Goal: Complete application form: Complete application form

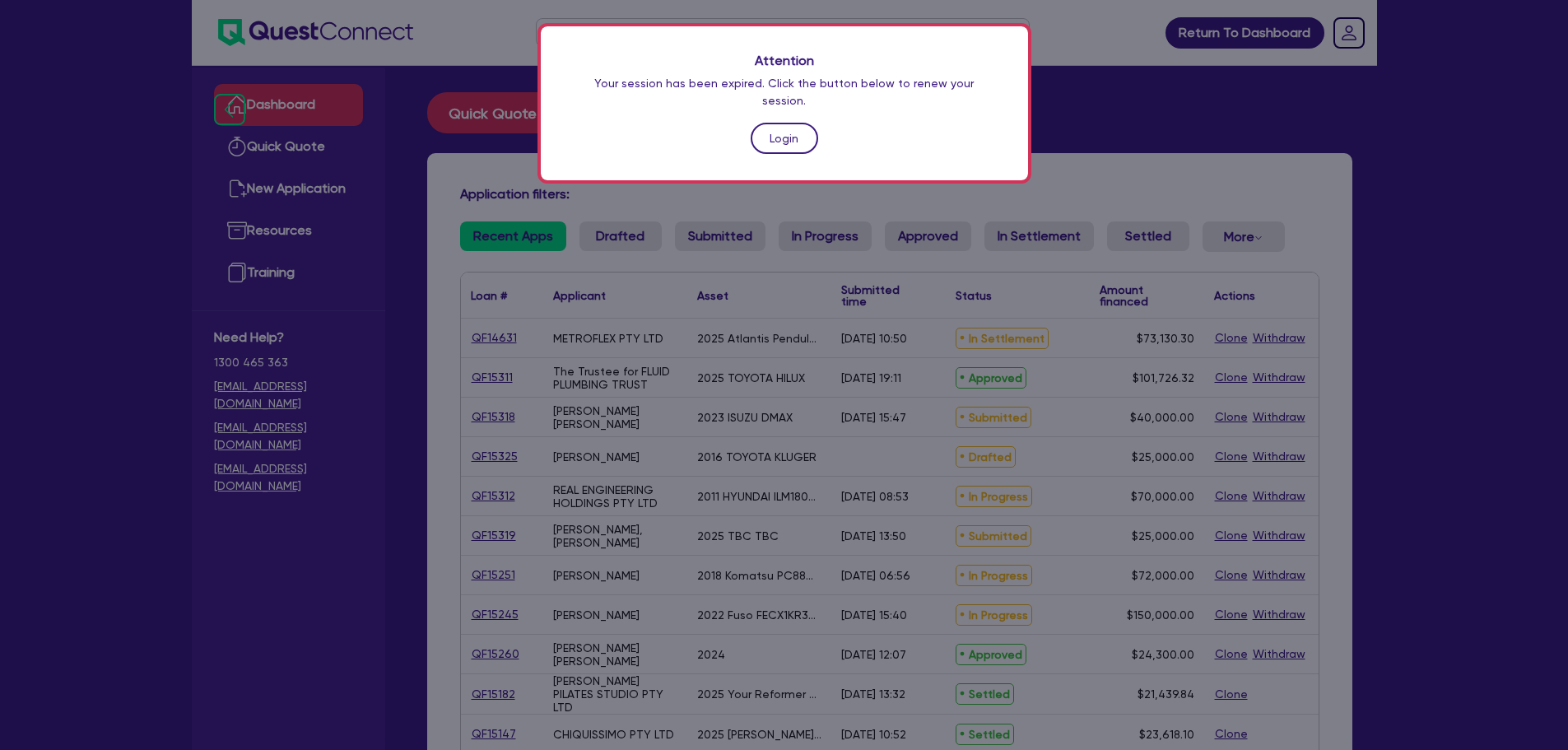
click at [808, 122] on link "Login" at bounding box center [784, 138] width 68 height 32
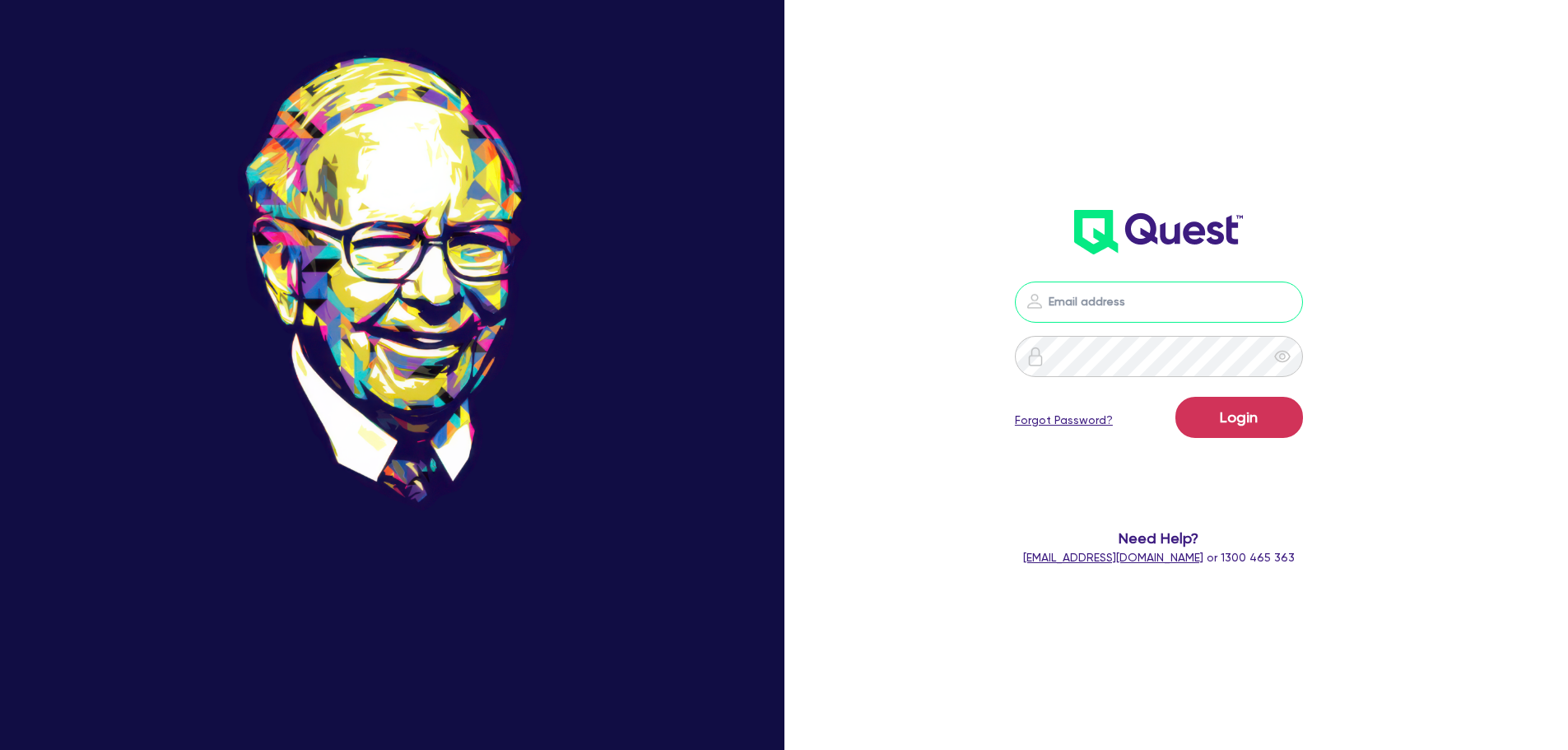
type input "[PERSON_NAME][EMAIL_ADDRESS][PERSON_NAME][DOMAIN_NAME]"
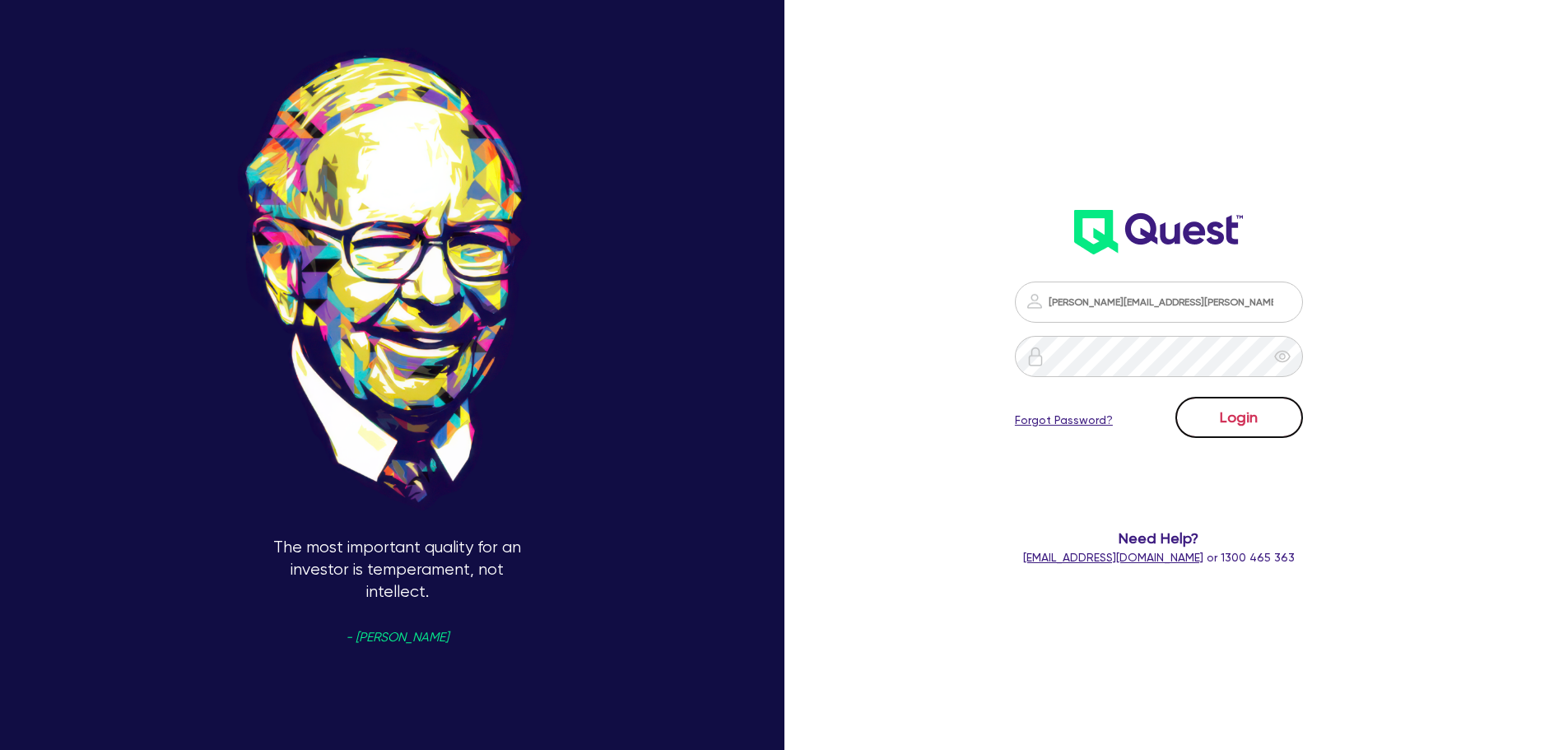
click at [1272, 416] on button "Login" at bounding box center [1239, 417] width 128 height 41
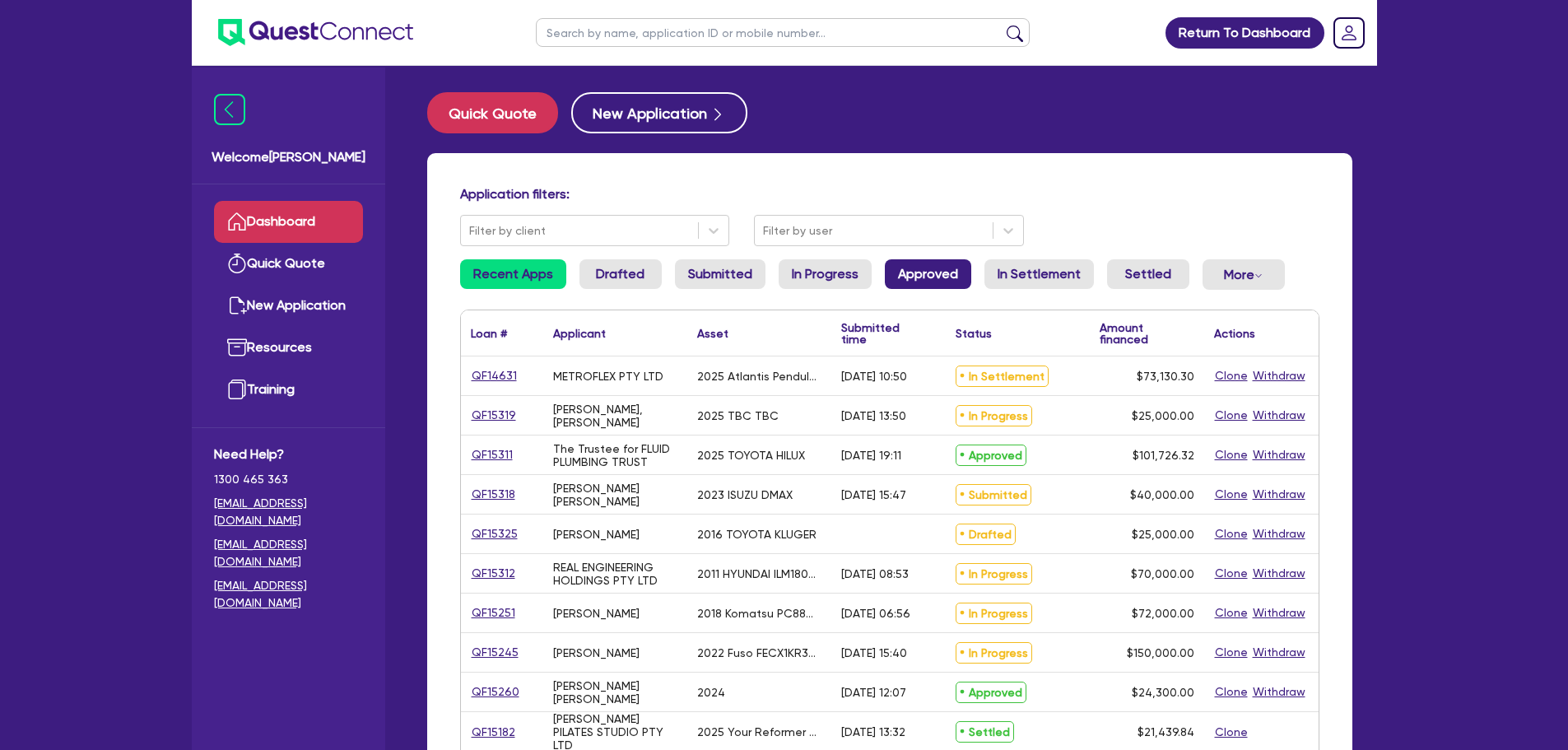
drag, startPoint x: 923, startPoint y: 290, endPoint x: 929, endPoint y: 283, distance: 9.2
click at [923, 290] on li "Approved" at bounding box center [928, 282] width 86 height 44
click at [934, 276] on link "Approved" at bounding box center [928, 275] width 86 height 30
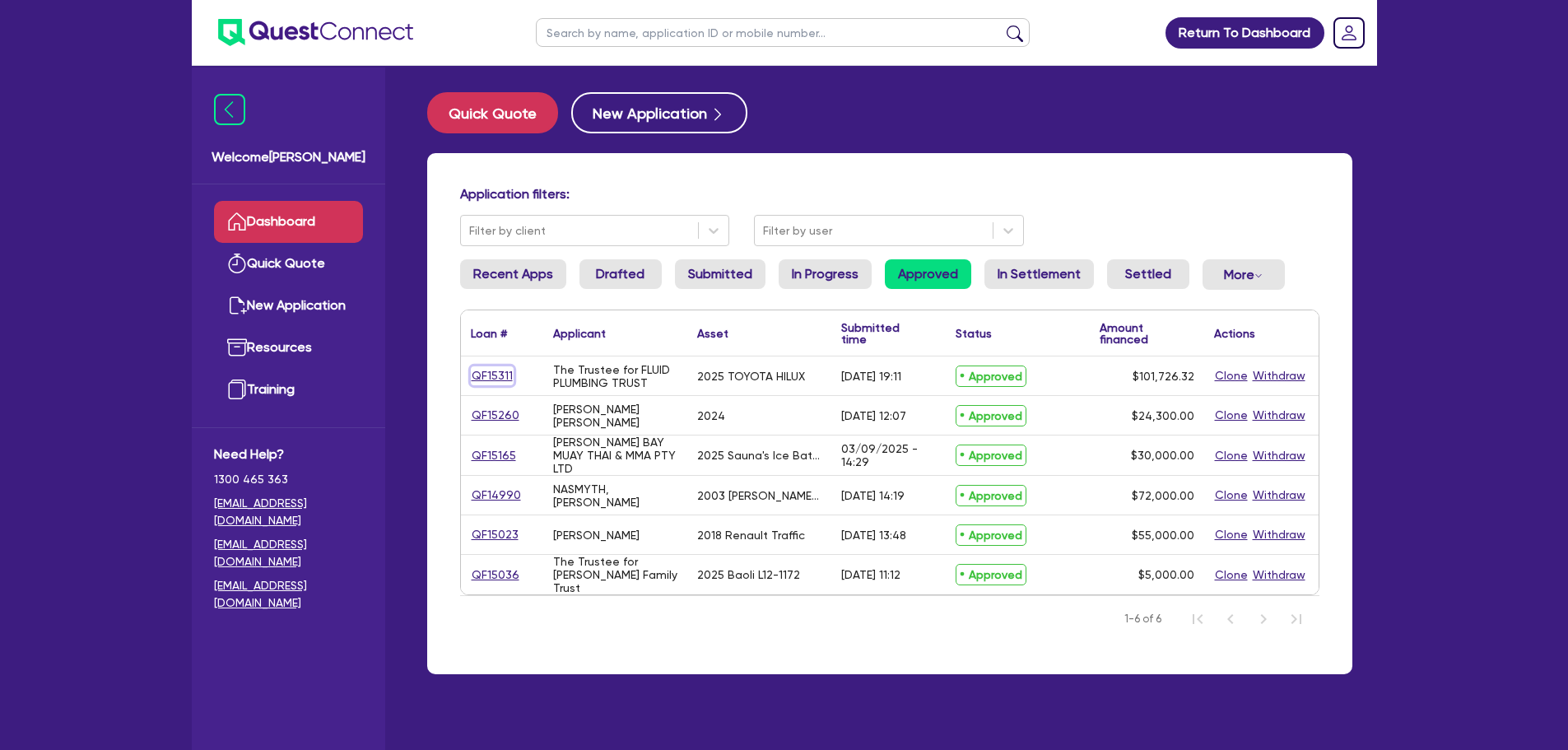
click at [495, 373] on link "QF15311" at bounding box center [492, 376] width 43 height 19
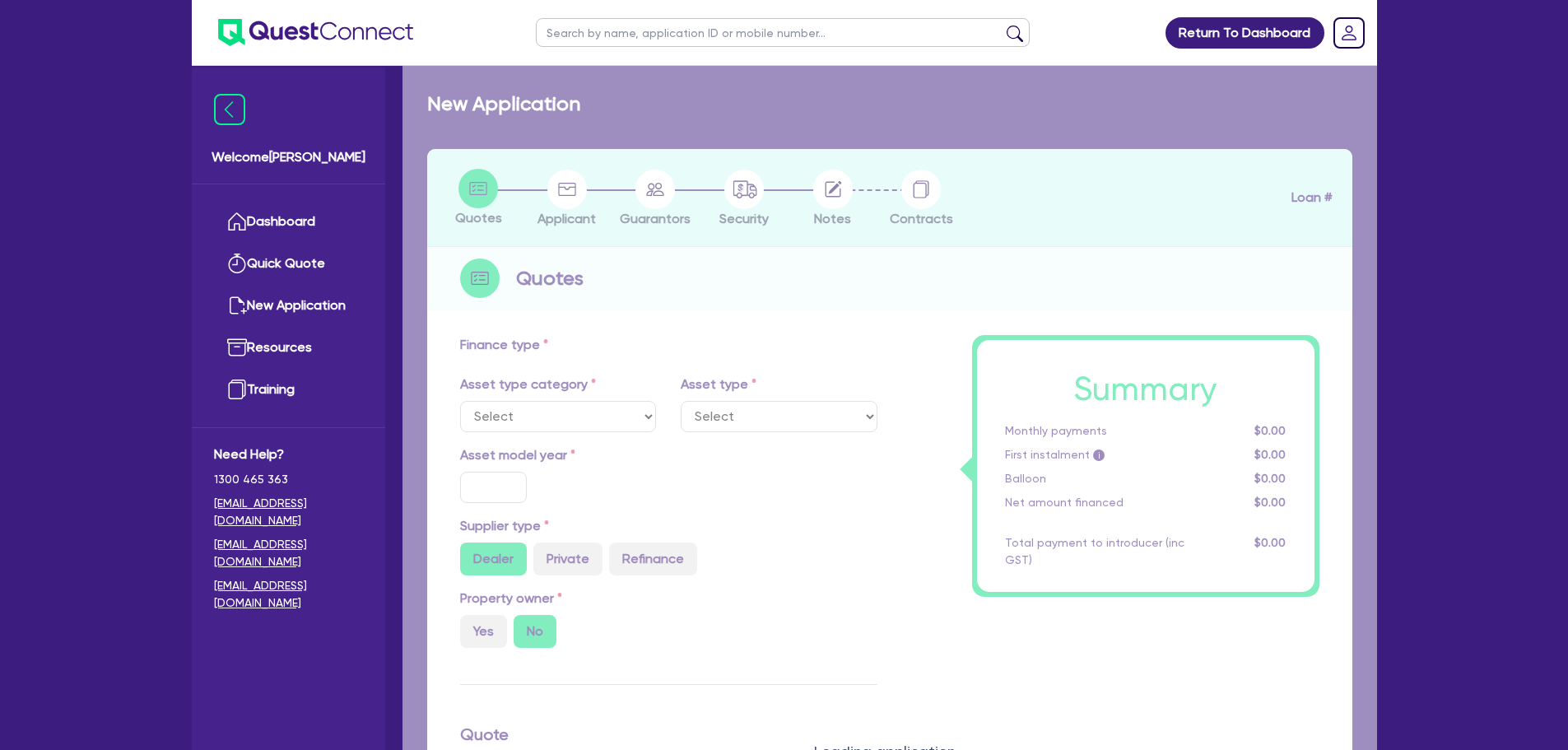
select select "CARS_AND_LIGHT_TRUCKS"
type input "2025"
radio input "true"
type input "101,726.32"
type input "8"
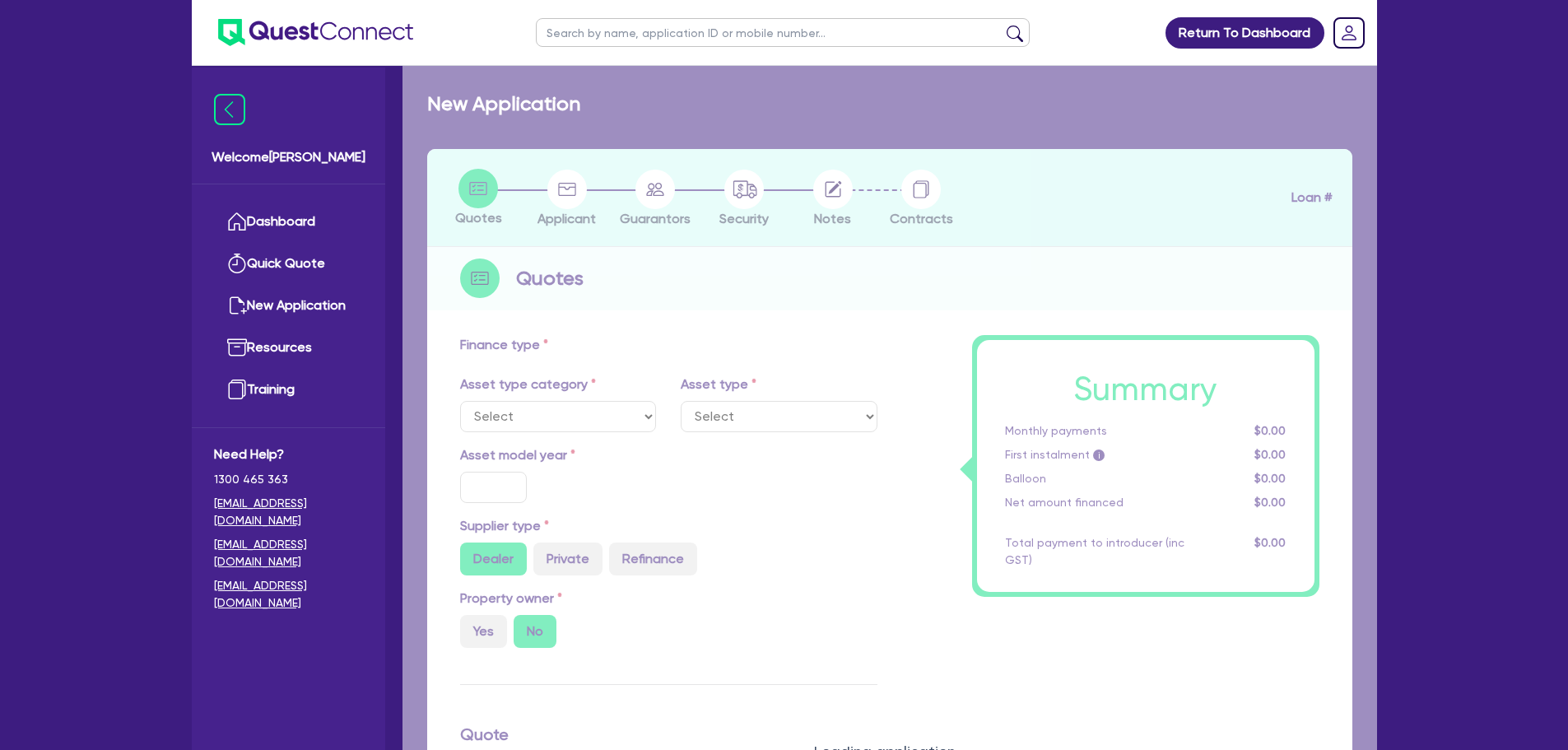
type input "8,138.11"
type input "17.95"
select select "PASSENGER_VEHICLES"
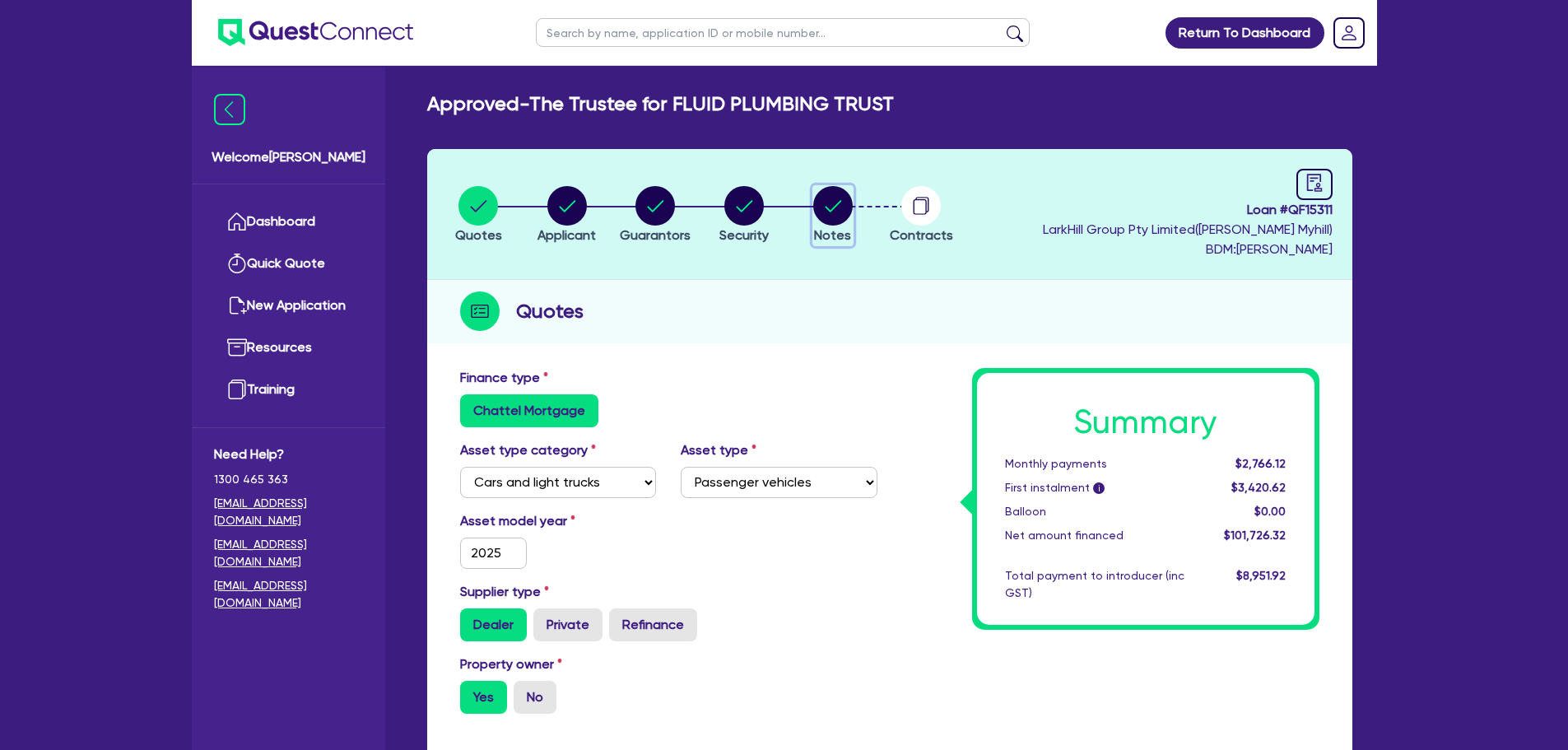
click at [830, 186] on icon "button" at bounding box center [832, 205] width 40 height 40
select select "Quest Finance - Own Book"
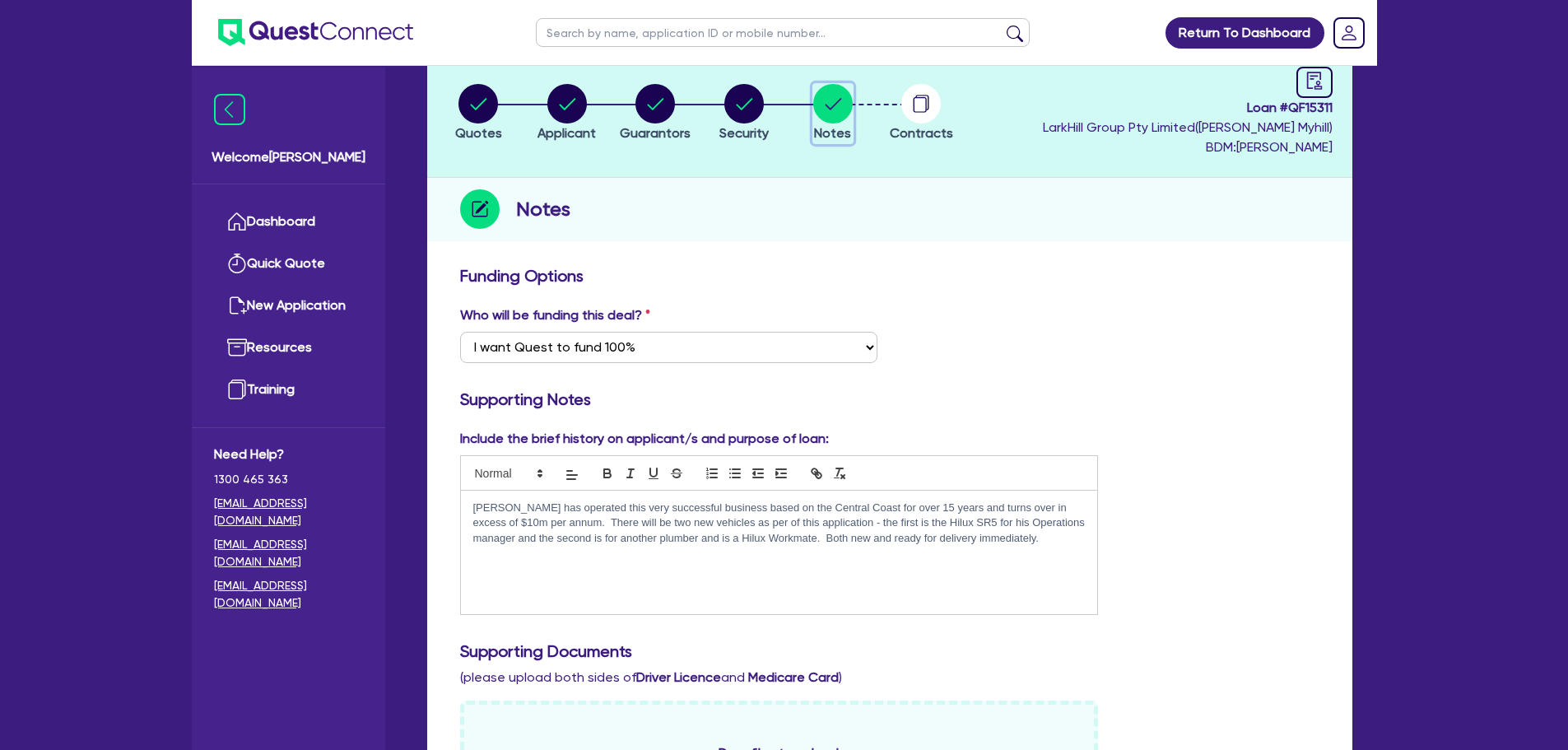
scroll to position [247, 0]
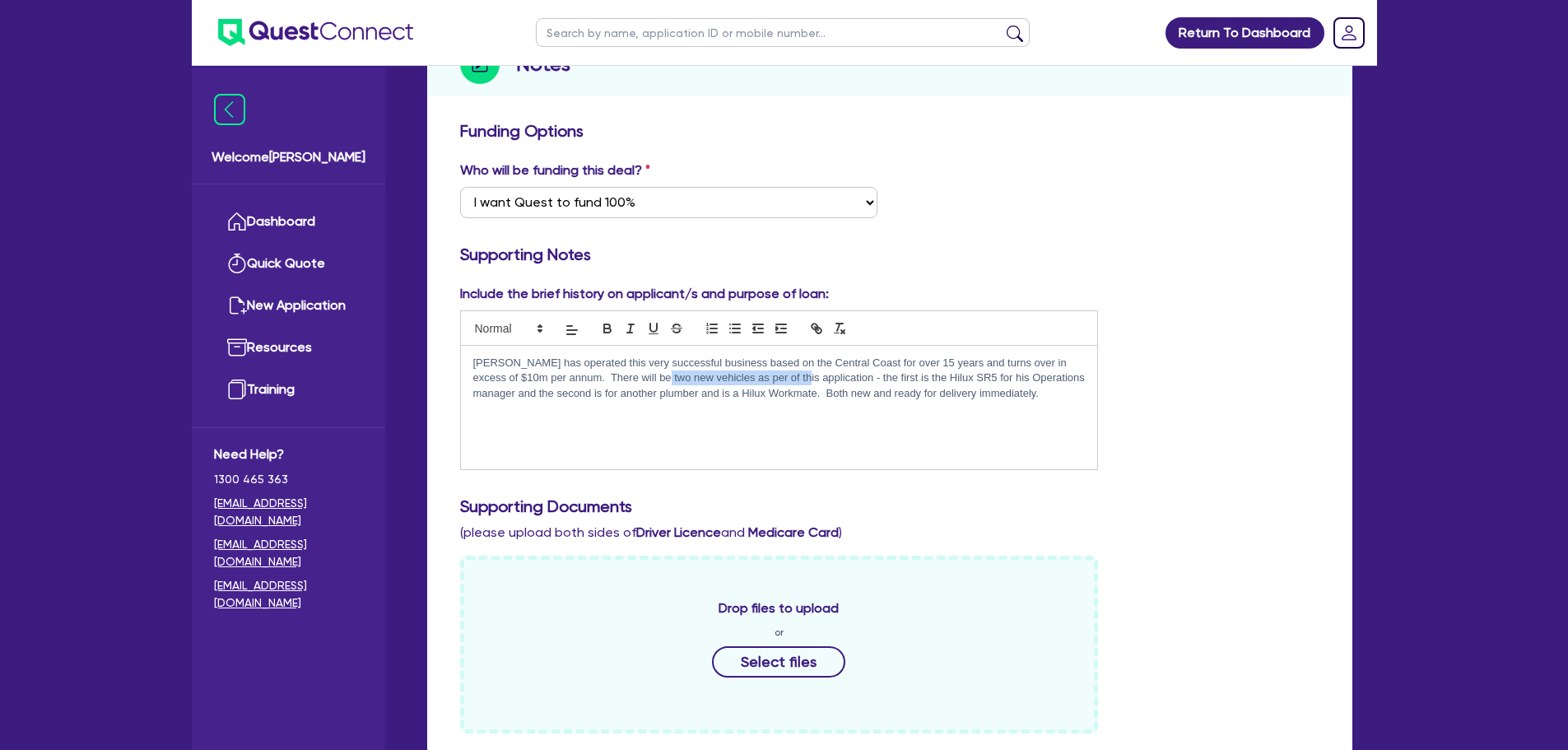
drag, startPoint x: 636, startPoint y: 376, endPoint x: 768, endPoint y: 375, distance: 132.0
click at [768, 375] on p "[PERSON_NAME] has operated this very successful business based on the Central C…" at bounding box center [780, 378] width 612 height 45
click at [773, 391] on p "[PERSON_NAME] has operated this very successful business based on the Central C…" at bounding box center [780, 378] width 612 height 45
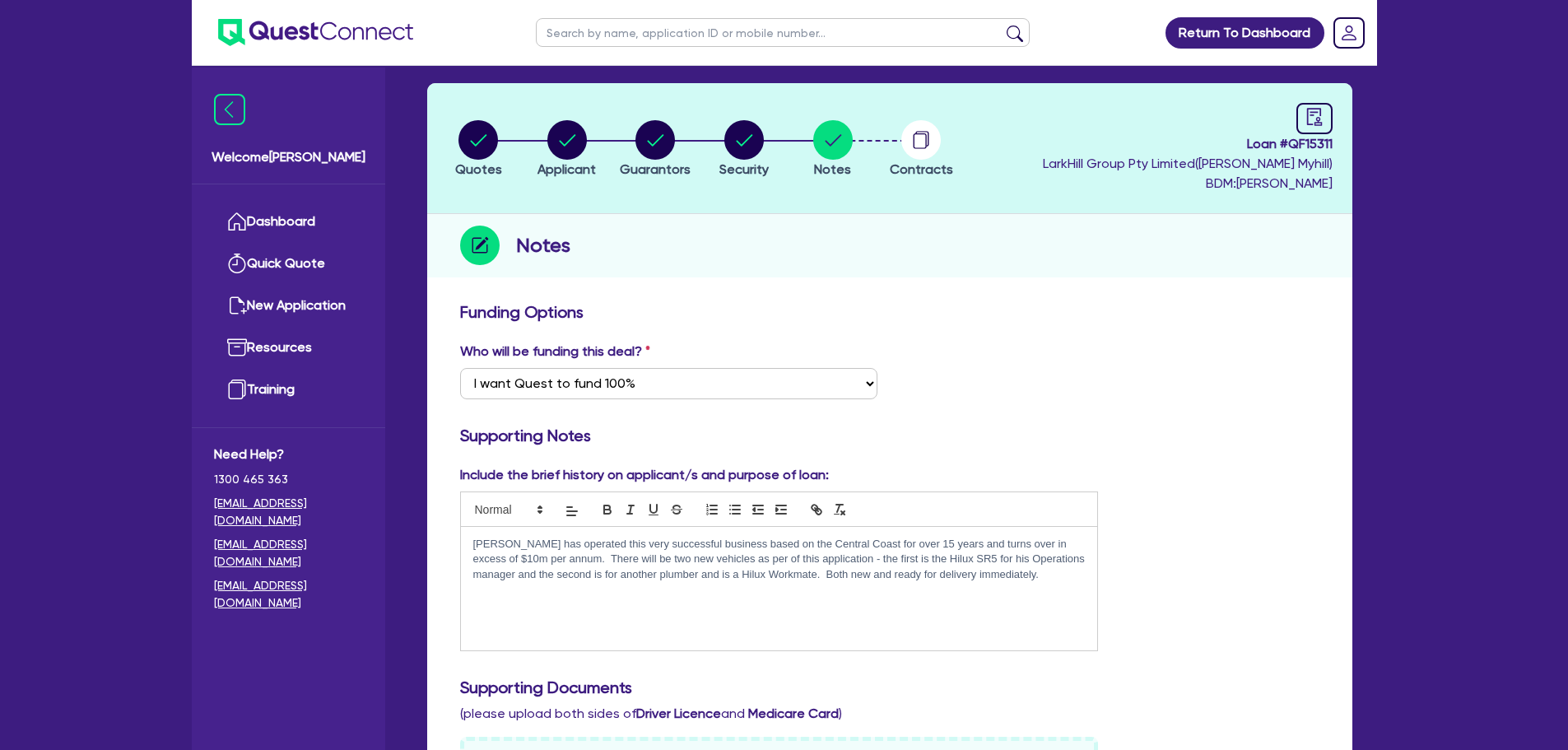
scroll to position [0, 0]
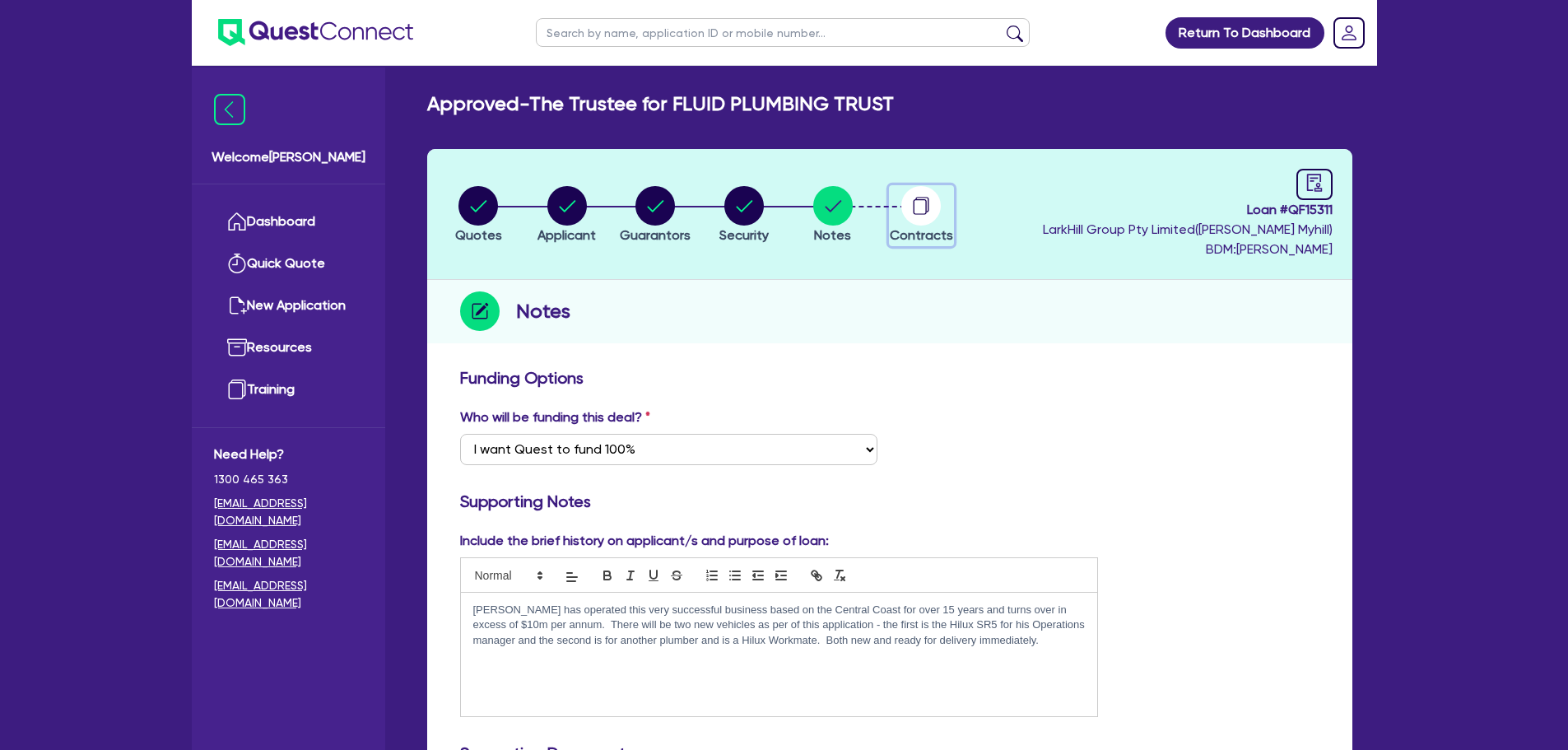
click at [920, 218] on circle "button" at bounding box center [920, 205] width 40 height 40
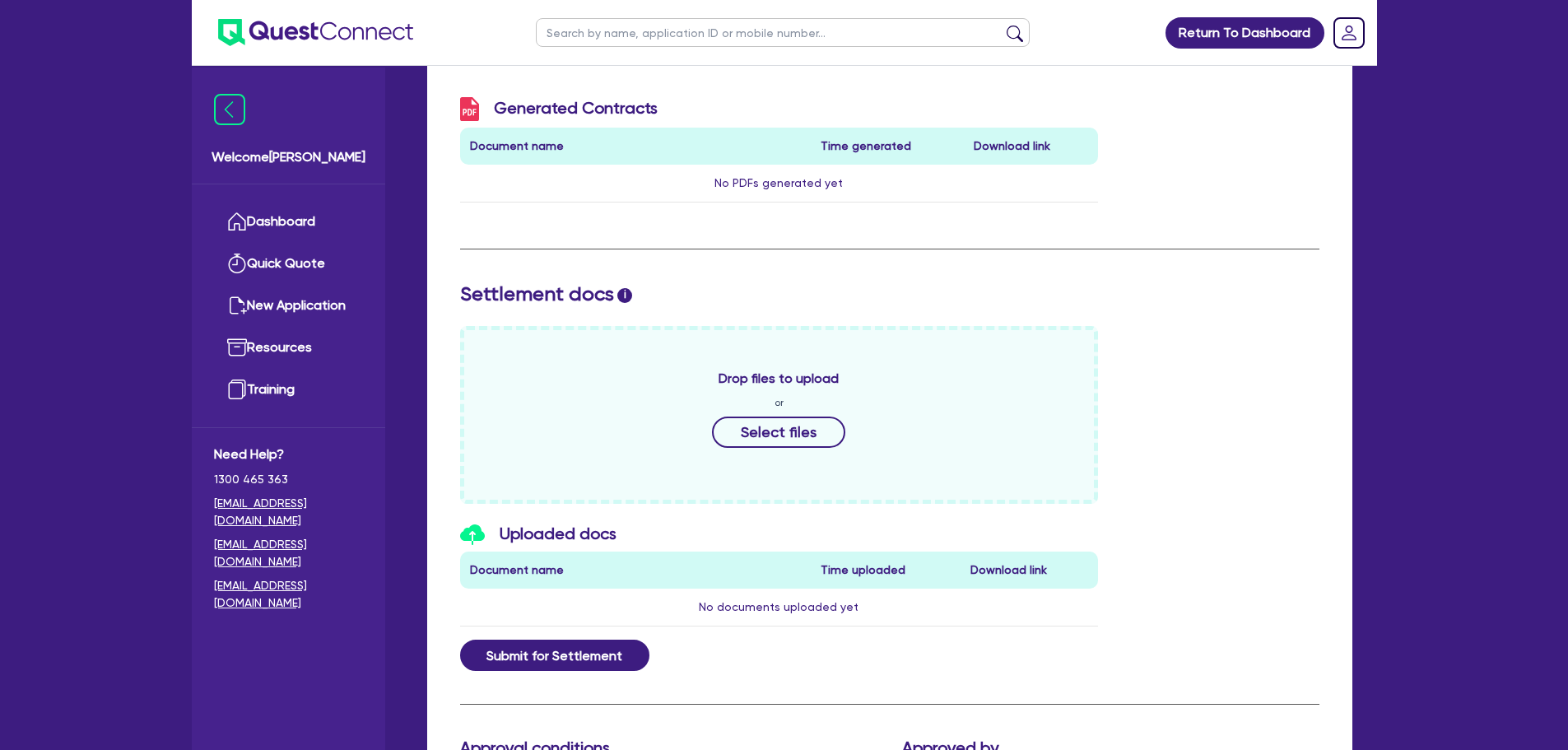
scroll to position [876, 0]
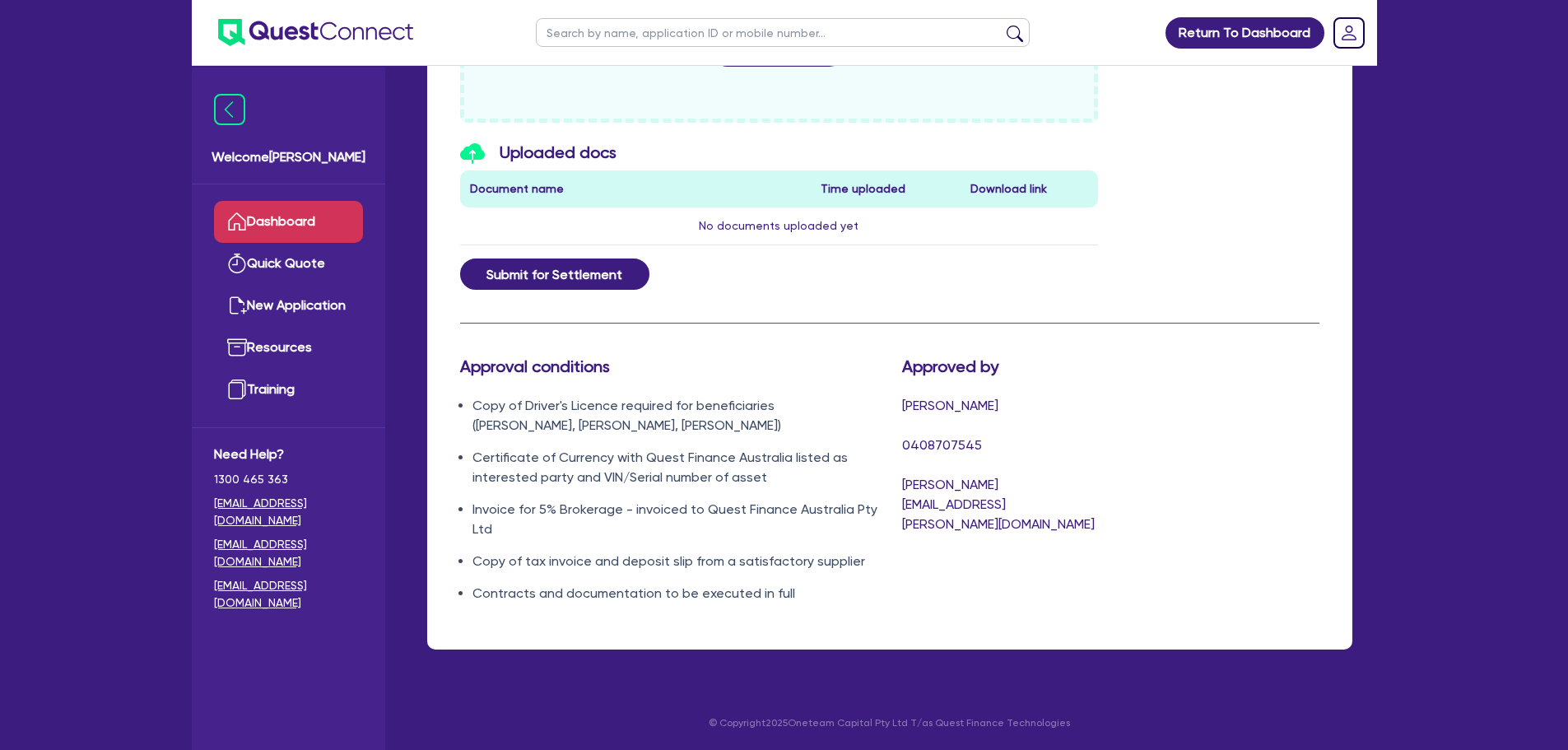
click at [339, 219] on link "Dashboard" at bounding box center [288, 222] width 149 height 42
